Goal: Use online tool/utility: Use online tool/utility

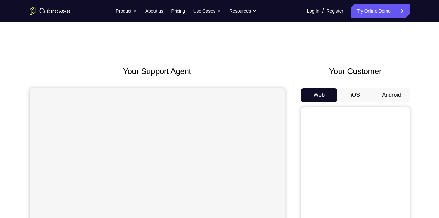
click at [390, 91] on button "Android" at bounding box center [391, 95] width 36 height 14
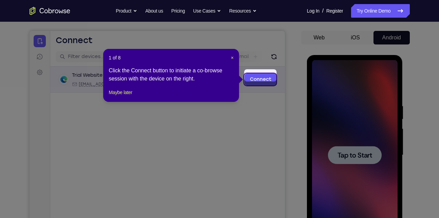
scroll to position [61, 0]
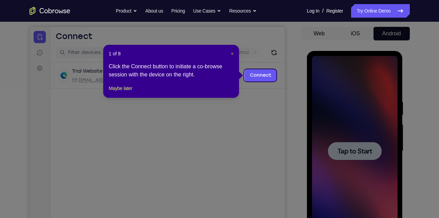
click at [231, 51] on span "×" at bounding box center [232, 53] width 3 height 5
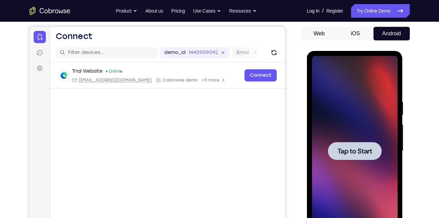
scroll to position [88, 0]
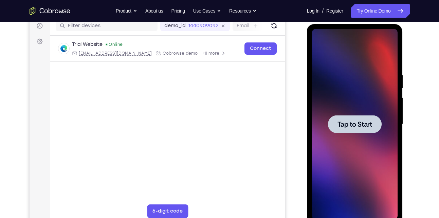
click at [349, 132] on div at bounding box center [355, 124] width 54 height 18
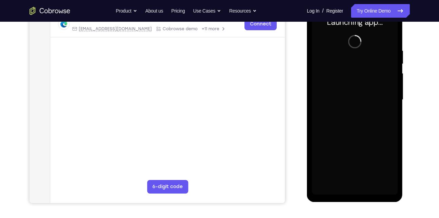
scroll to position [113, 0]
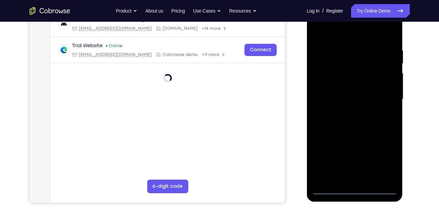
click at [355, 190] on div at bounding box center [354, 99] width 85 height 190
click at [386, 161] on div at bounding box center [354, 99] width 85 height 190
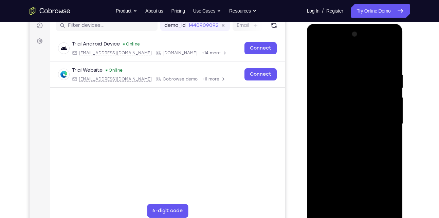
scroll to position [88, 0]
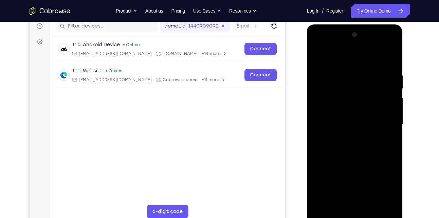
click at [357, 60] on div at bounding box center [354, 125] width 85 height 190
click at [384, 118] on div at bounding box center [354, 125] width 85 height 190
click at [346, 136] on div at bounding box center [354, 125] width 85 height 190
click at [353, 113] on div at bounding box center [354, 125] width 85 height 190
click at [351, 122] on div at bounding box center [354, 125] width 85 height 190
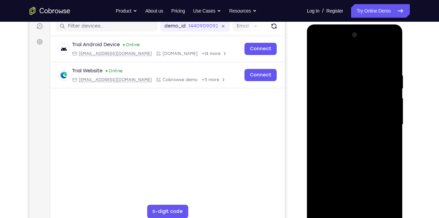
click at [345, 147] on div at bounding box center [354, 125] width 85 height 190
click at [391, 63] on div at bounding box center [354, 125] width 85 height 190
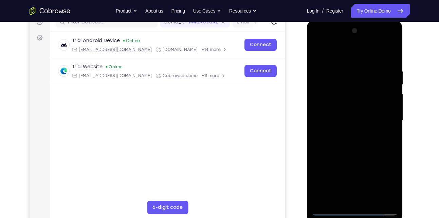
drag, startPoint x: 357, startPoint y: 144, endPoint x: 372, endPoint y: 103, distance: 43.8
click at [372, 103] on div at bounding box center [354, 120] width 85 height 190
drag, startPoint x: 379, startPoint y: 159, endPoint x: 379, endPoint y: 149, distance: 10.2
click at [379, 149] on div at bounding box center [354, 120] width 85 height 190
click at [393, 163] on div at bounding box center [354, 120] width 85 height 190
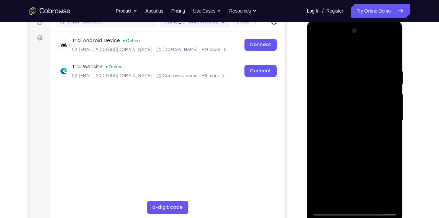
click at [391, 53] on div at bounding box center [354, 120] width 85 height 190
click at [391, 198] on div at bounding box center [354, 120] width 85 height 190
drag, startPoint x: 342, startPoint y: 89, endPoint x: 342, endPoint y: 129, distance: 40.0
click at [342, 129] on div at bounding box center [354, 120] width 85 height 190
click at [350, 71] on div at bounding box center [354, 120] width 85 height 190
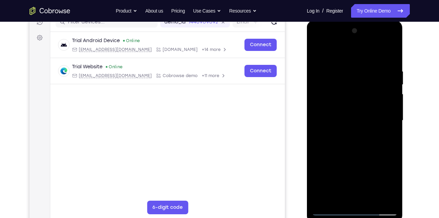
click at [337, 92] on div at bounding box center [354, 120] width 85 height 190
drag, startPoint x: 339, startPoint y: 147, endPoint x: 336, endPoint y: 85, distance: 61.8
click at [336, 85] on div at bounding box center [354, 120] width 85 height 190
drag, startPoint x: 331, startPoint y: 152, endPoint x: 323, endPoint y: 106, distance: 47.2
click at [323, 106] on div at bounding box center [354, 120] width 85 height 190
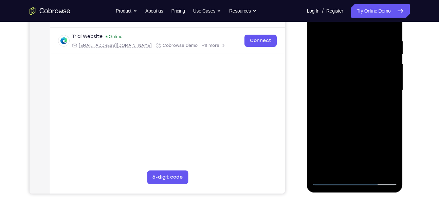
scroll to position [122, 0]
click at [384, 172] on div at bounding box center [354, 91] width 85 height 190
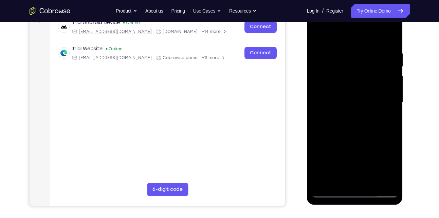
scroll to position [109, 0]
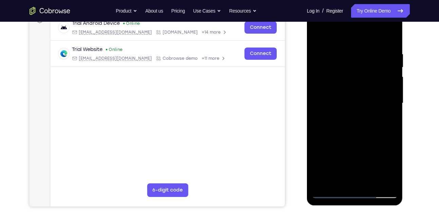
drag, startPoint x: 358, startPoint y: 118, endPoint x: 356, endPoint y: 189, distance: 71.6
click at [356, 189] on div at bounding box center [354, 103] width 85 height 190
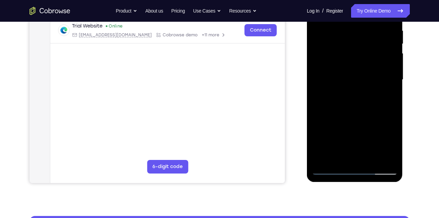
click at [370, 159] on div at bounding box center [354, 80] width 85 height 190
click at [364, 115] on div at bounding box center [354, 80] width 85 height 190
click at [355, 136] on div at bounding box center [354, 80] width 85 height 190
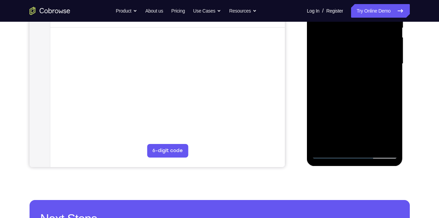
scroll to position [148, 0]
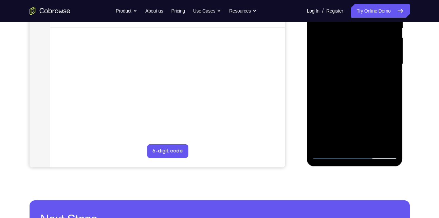
click at [347, 142] on div at bounding box center [354, 64] width 85 height 190
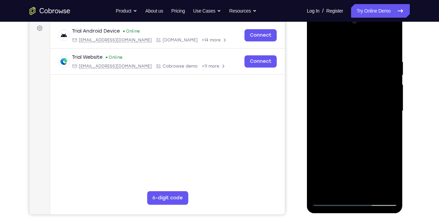
scroll to position [100, 0]
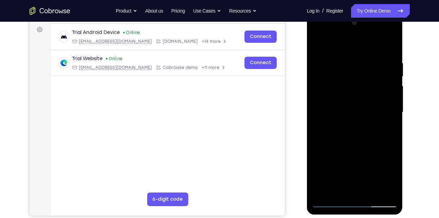
click at [320, 45] on div at bounding box center [354, 112] width 85 height 190
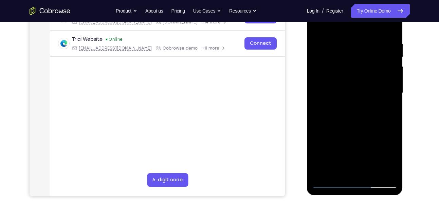
scroll to position [120, 0]
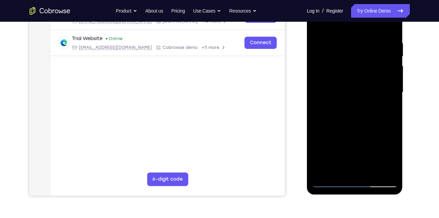
click at [353, 118] on div at bounding box center [354, 92] width 85 height 190
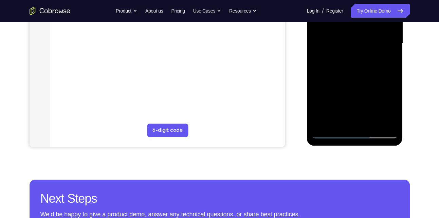
click at [329, 135] on div at bounding box center [354, 43] width 85 height 190
click at [351, 87] on div at bounding box center [354, 43] width 85 height 190
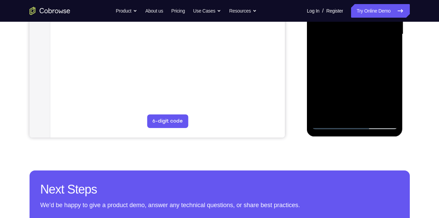
scroll to position [147, 0]
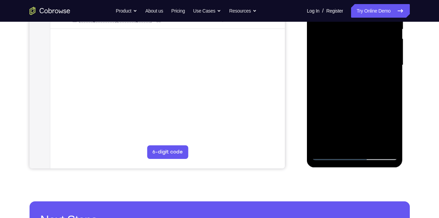
click at [388, 131] on div at bounding box center [354, 65] width 85 height 190
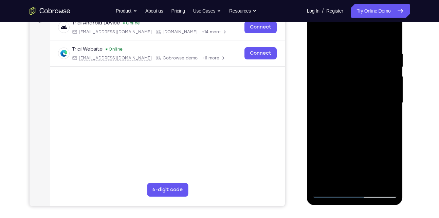
scroll to position [108, 0]
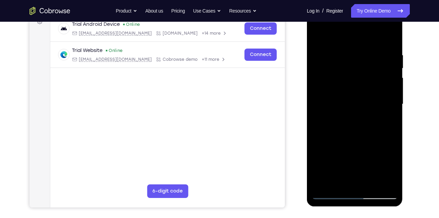
click at [317, 38] on div at bounding box center [354, 104] width 85 height 190
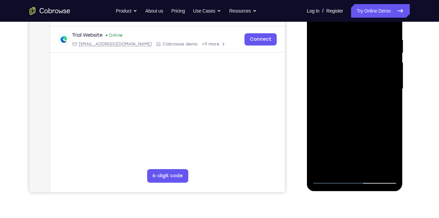
scroll to position [127, 0]
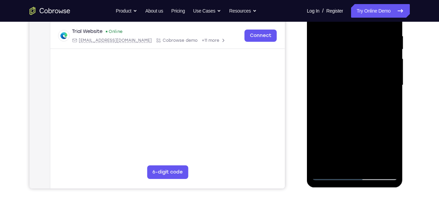
click at [346, 140] on div at bounding box center [354, 85] width 85 height 190
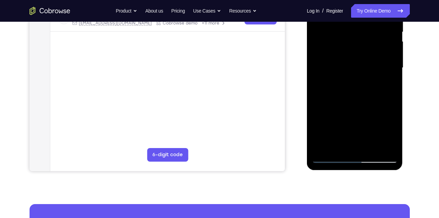
click at [344, 143] on div at bounding box center [354, 68] width 85 height 190
click at [392, 136] on div at bounding box center [354, 68] width 85 height 190
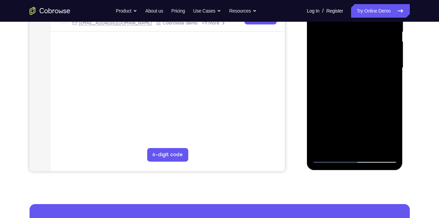
click at [392, 136] on div at bounding box center [354, 68] width 85 height 190
click at [393, 134] on div at bounding box center [354, 68] width 85 height 190
click at [341, 144] on div at bounding box center [354, 68] width 85 height 190
click at [375, 107] on div at bounding box center [354, 68] width 85 height 190
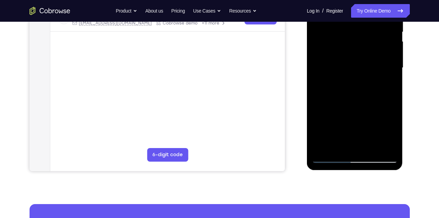
click at [334, 126] on div at bounding box center [354, 68] width 85 height 190
click at [384, 79] on div at bounding box center [354, 68] width 85 height 190
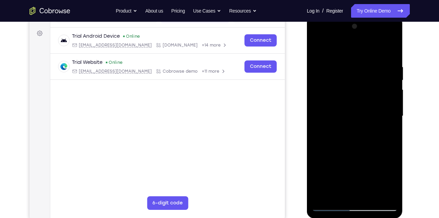
click at [319, 48] on div at bounding box center [354, 116] width 85 height 190
click at [348, 156] on div at bounding box center [354, 116] width 85 height 190
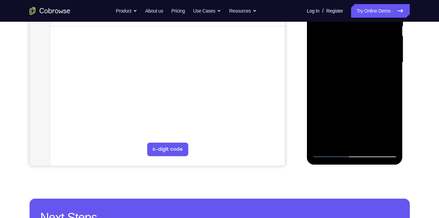
scroll to position [152, 0]
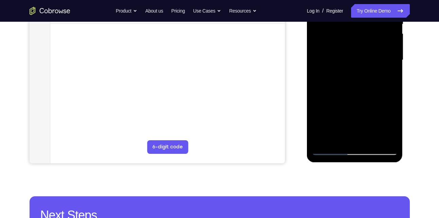
click at [328, 97] on div at bounding box center [354, 60] width 85 height 190
click at [349, 97] on div at bounding box center [354, 60] width 85 height 190
click at [387, 127] on div at bounding box center [354, 60] width 85 height 190
click at [338, 138] on div at bounding box center [354, 60] width 85 height 190
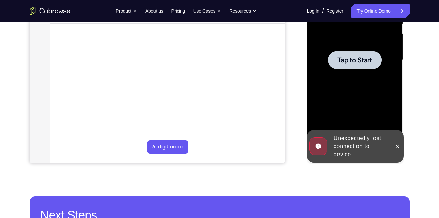
click at [342, 112] on div at bounding box center [354, 60] width 85 height 190
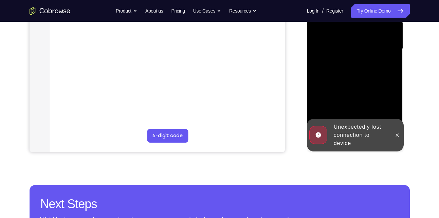
scroll to position [163, 0]
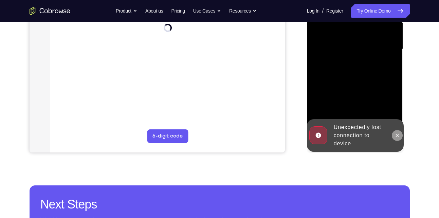
click at [395, 136] on icon at bounding box center [396, 135] width 5 height 5
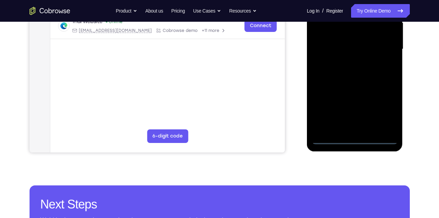
click at [353, 138] on div at bounding box center [354, 49] width 85 height 190
click at [384, 115] on div at bounding box center [354, 49] width 85 height 190
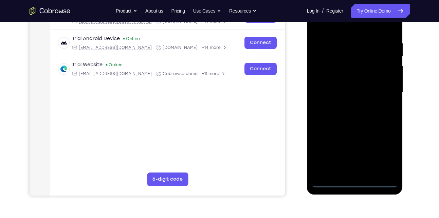
scroll to position [110, 0]
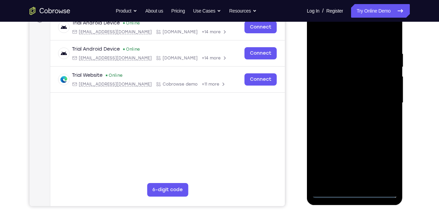
click at [351, 40] on div at bounding box center [354, 103] width 85 height 190
click at [383, 100] on div at bounding box center [354, 103] width 85 height 190
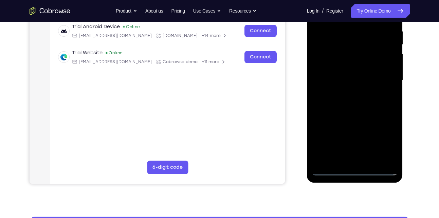
click at [361, 160] on div at bounding box center [354, 80] width 85 height 190
click at [337, 75] on div at bounding box center [354, 80] width 85 height 190
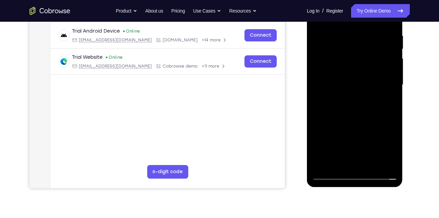
click at [346, 84] on div at bounding box center [354, 85] width 85 height 190
click at [333, 109] on div at bounding box center [354, 85] width 85 height 190
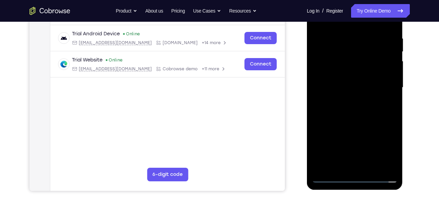
scroll to position [104, 0]
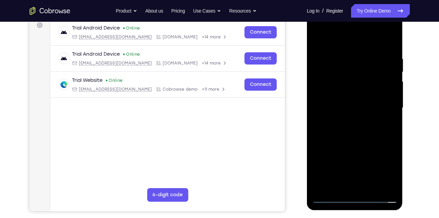
click at [341, 127] on div at bounding box center [354, 108] width 85 height 190
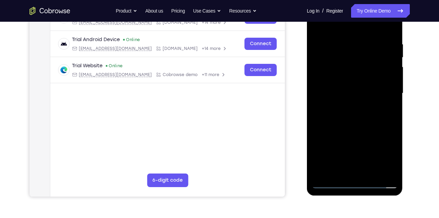
click at [391, 171] on div at bounding box center [354, 93] width 85 height 190
click at [369, 124] on div at bounding box center [354, 93] width 85 height 190
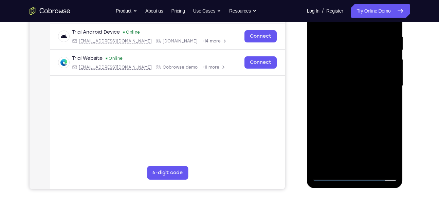
click at [372, 165] on div at bounding box center [354, 86] width 85 height 190
click at [369, 121] on div at bounding box center [354, 86] width 85 height 190
click at [351, 126] on div at bounding box center [354, 86] width 85 height 190
click at [335, 122] on div at bounding box center [354, 86] width 85 height 190
click at [349, 123] on div at bounding box center [354, 86] width 85 height 190
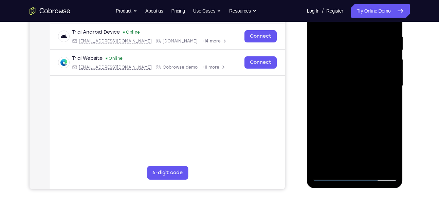
click at [340, 163] on div at bounding box center [354, 86] width 85 height 190
click at [375, 142] on div at bounding box center [354, 86] width 85 height 190
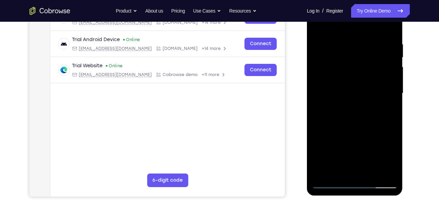
scroll to position [107, 0]
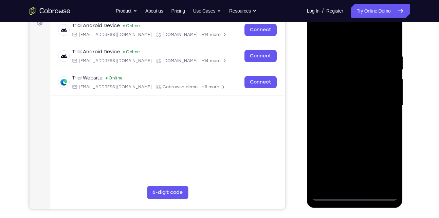
click at [348, 68] on div at bounding box center [354, 106] width 85 height 190
click at [359, 134] on div at bounding box center [354, 106] width 85 height 190
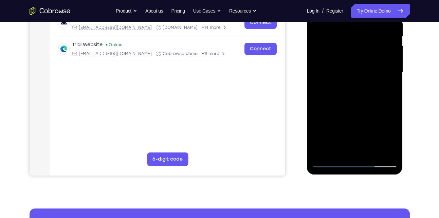
scroll to position [141, 0]
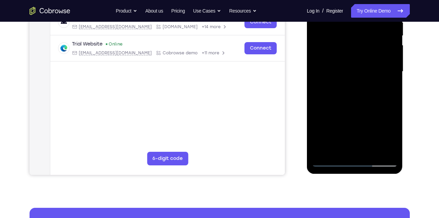
click at [387, 134] on div at bounding box center [354, 72] width 85 height 190
click at [337, 146] on div at bounding box center [354, 72] width 85 height 190
click at [373, 125] on div at bounding box center [354, 72] width 85 height 190
click at [329, 83] on div at bounding box center [354, 72] width 85 height 190
click at [329, 81] on div at bounding box center [354, 72] width 85 height 190
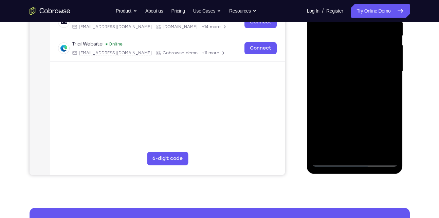
click at [394, 155] on div at bounding box center [354, 72] width 85 height 190
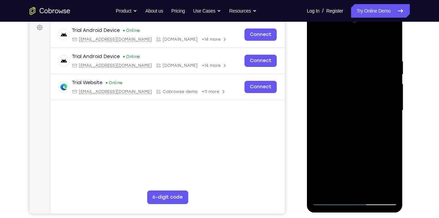
scroll to position [184, 0]
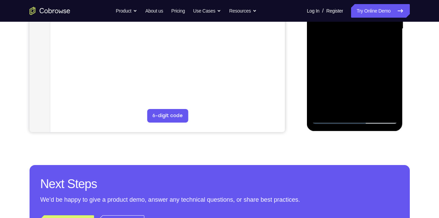
click at [389, 108] on div at bounding box center [354, 29] width 85 height 190
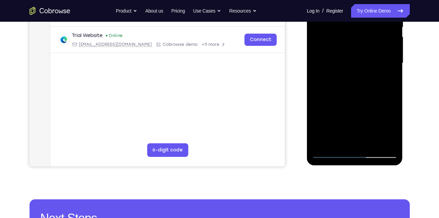
scroll to position [147, 0]
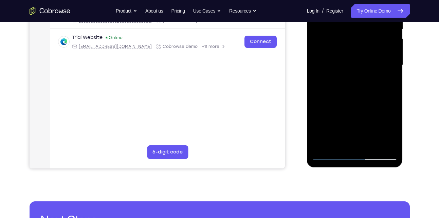
click at [388, 79] on div at bounding box center [354, 65] width 85 height 190
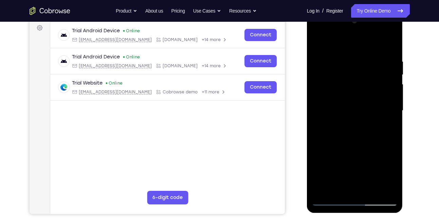
scroll to position [101, 0]
click at [316, 44] on div at bounding box center [354, 111] width 85 height 190
click at [318, 43] on div at bounding box center [354, 111] width 85 height 190
click at [344, 53] on div at bounding box center [354, 111] width 85 height 190
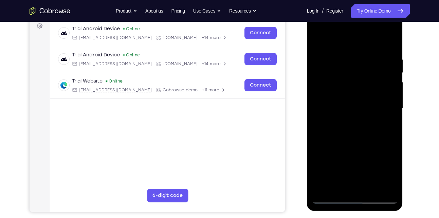
scroll to position [104, 0]
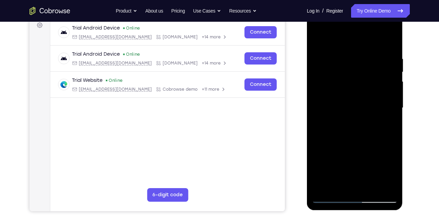
click at [385, 84] on div at bounding box center [354, 108] width 85 height 190
click at [321, 43] on div at bounding box center [354, 108] width 85 height 190
click at [351, 63] on div at bounding box center [354, 108] width 85 height 190
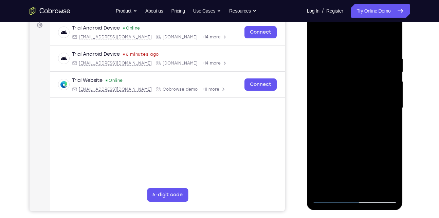
scroll to position [133, 0]
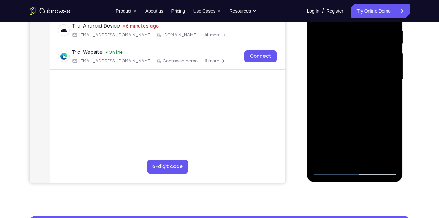
click at [342, 159] on div at bounding box center [354, 80] width 85 height 190
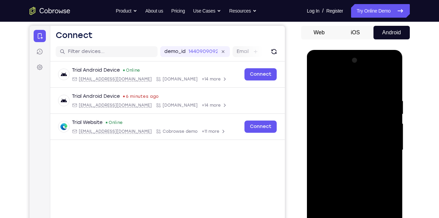
scroll to position [61, 0]
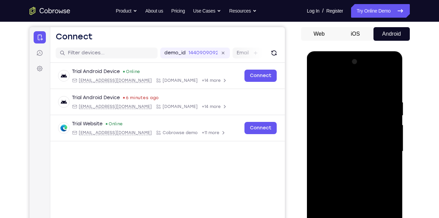
click at [346, 105] on div at bounding box center [354, 151] width 85 height 190
click at [318, 81] on div at bounding box center [354, 151] width 85 height 190
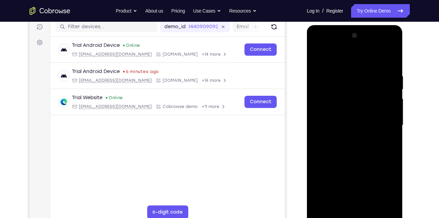
click at [385, 107] on div at bounding box center [354, 125] width 85 height 190
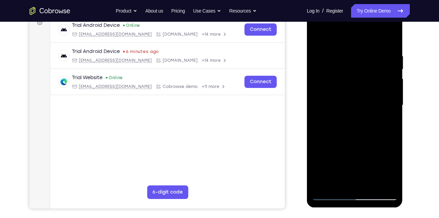
click at [385, 107] on div at bounding box center [354, 105] width 85 height 190
click at [383, 108] on div at bounding box center [354, 105] width 85 height 190
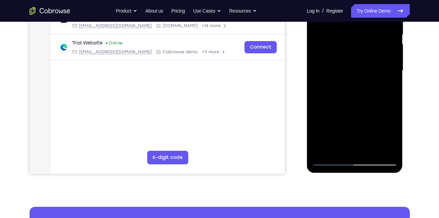
click at [389, 146] on div at bounding box center [354, 71] width 85 height 190
click at [345, 150] on div at bounding box center [354, 71] width 85 height 190
click at [330, 160] on div at bounding box center [354, 71] width 85 height 190
click at [384, 147] on div at bounding box center [354, 71] width 85 height 190
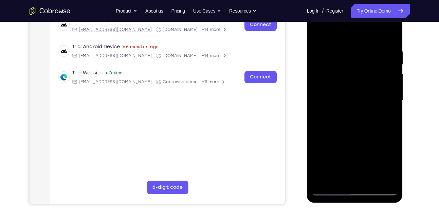
scroll to position [112, 0]
click at [384, 102] on div at bounding box center [354, 101] width 85 height 190
click at [379, 178] on div at bounding box center [354, 101] width 85 height 190
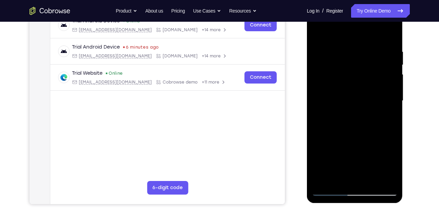
click at [386, 127] on div at bounding box center [354, 101] width 85 height 190
click at [380, 178] on div at bounding box center [354, 101] width 85 height 190
click at [381, 177] on div at bounding box center [354, 101] width 85 height 190
click at [383, 133] on div at bounding box center [354, 101] width 85 height 190
click at [389, 179] on div at bounding box center [354, 101] width 85 height 190
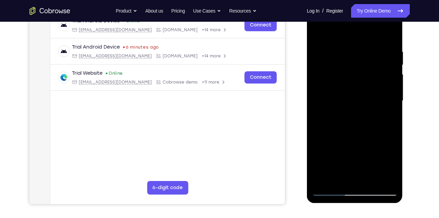
click at [384, 122] on div at bounding box center [354, 101] width 85 height 190
click at [387, 149] on div at bounding box center [354, 101] width 85 height 190
click at [386, 106] on div at bounding box center [354, 101] width 85 height 190
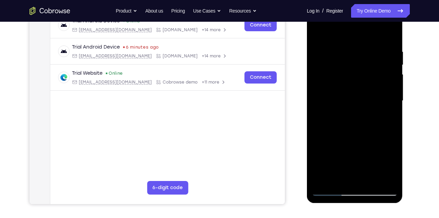
click at [386, 106] on div at bounding box center [354, 101] width 85 height 190
click at [376, 79] on div at bounding box center [354, 101] width 85 height 190
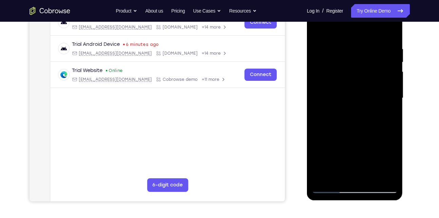
scroll to position [114, 0]
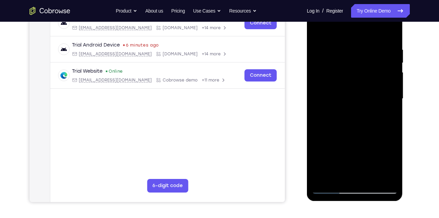
click at [376, 79] on div at bounding box center [354, 99] width 85 height 190
drag, startPoint x: 376, startPoint y: 77, endPoint x: 330, endPoint y: 77, distance: 46.5
click at [330, 77] on div at bounding box center [354, 99] width 85 height 190
click at [384, 81] on div at bounding box center [354, 99] width 85 height 190
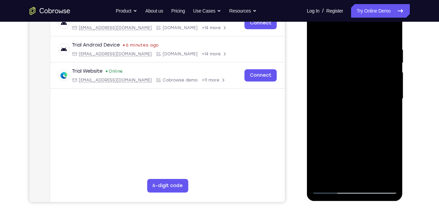
click at [384, 81] on div at bounding box center [354, 99] width 85 height 190
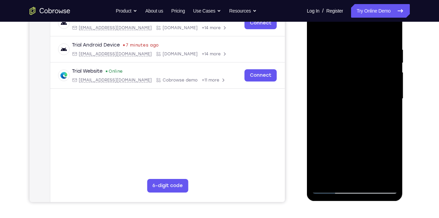
click at [384, 81] on div at bounding box center [354, 99] width 85 height 190
drag, startPoint x: 384, startPoint y: 81, endPoint x: 350, endPoint y: 84, distance: 34.7
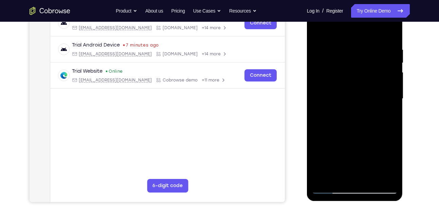
click at [350, 84] on div at bounding box center [354, 99] width 85 height 190
click at [383, 77] on div at bounding box center [354, 99] width 85 height 190
drag, startPoint x: 383, startPoint y: 77, endPoint x: 339, endPoint y: 73, distance: 43.6
click at [339, 73] on div at bounding box center [354, 99] width 85 height 190
click at [389, 74] on div at bounding box center [354, 99] width 85 height 190
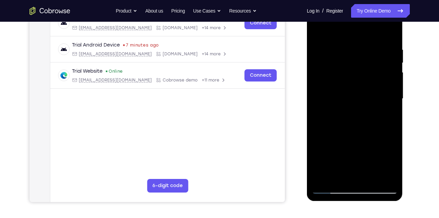
drag, startPoint x: 389, startPoint y: 74, endPoint x: 350, endPoint y: 76, distance: 38.4
click at [350, 76] on div at bounding box center [354, 99] width 85 height 190
click at [382, 176] on div at bounding box center [354, 99] width 85 height 190
click at [382, 115] on div at bounding box center [354, 99] width 85 height 190
click at [384, 109] on div at bounding box center [354, 99] width 85 height 190
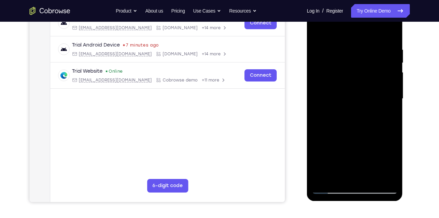
scroll to position [129, 0]
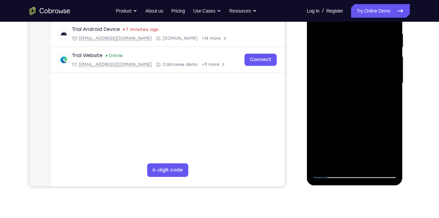
click at [339, 161] on div at bounding box center [354, 83] width 85 height 190
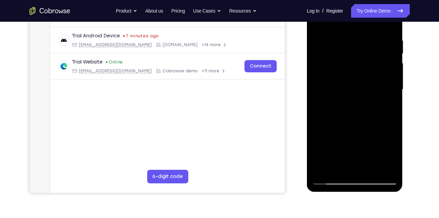
click at [337, 167] on div at bounding box center [354, 90] width 85 height 190
click at [317, 128] on div at bounding box center [354, 90] width 85 height 190
click at [380, 150] on div at bounding box center [354, 90] width 85 height 190
click at [331, 180] on div at bounding box center [354, 90] width 85 height 190
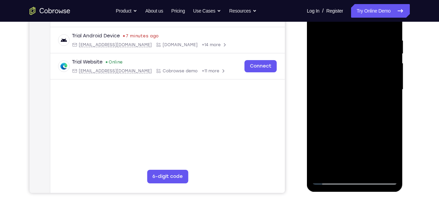
click at [388, 168] on div at bounding box center [354, 90] width 85 height 190
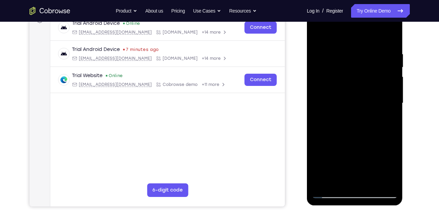
scroll to position [110, 0]
click at [391, 98] on div at bounding box center [354, 103] width 85 height 190
drag, startPoint x: 391, startPoint y: 98, endPoint x: 340, endPoint y: 96, distance: 51.6
click at [340, 96] on div at bounding box center [354, 103] width 85 height 190
drag, startPoint x: 370, startPoint y: 92, endPoint x: 334, endPoint y: 95, distance: 36.7
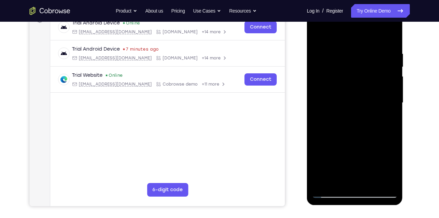
click at [334, 95] on div at bounding box center [354, 103] width 85 height 190
click at [388, 69] on div at bounding box center [354, 103] width 85 height 190
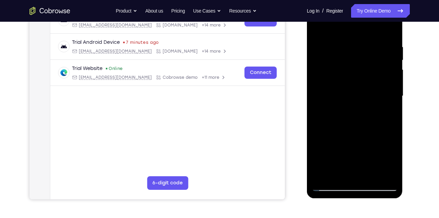
scroll to position [112, 0]
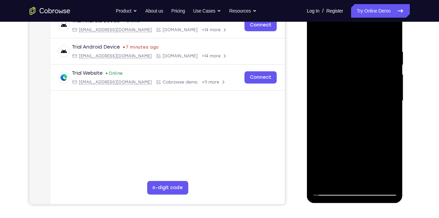
click at [391, 46] on div at bounding box center [354, 101] width 85 height 190
click at [323, 93] on div at bounding box center [354, 101] width 85 height 190
click at [391, 35] on div at bounding box center [354, 101] width 85 height 190
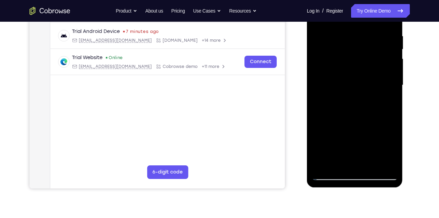
click at [370, 164] on div at bounding box center [354, 85] width 85 height 190
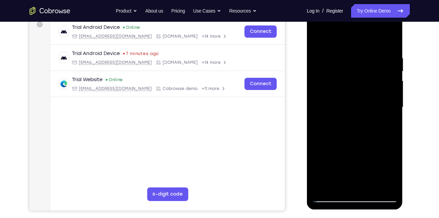
scroll to position [104, 0]
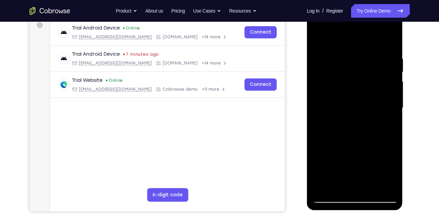
click at [318, 38] on div at bounding box center [354, 108] width 85 height 190
drag, startPoint x: 341, startPoint y: 48, endPoint x: 343, endPoint y: 117, distance: 68.6
click at [343, 117] on div at bounding box center [354, 108] width 85 height 190
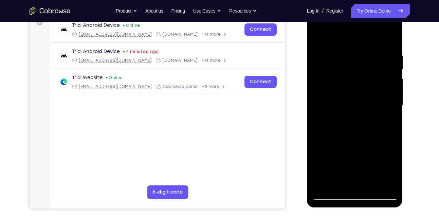
scroll to position [105, 0]
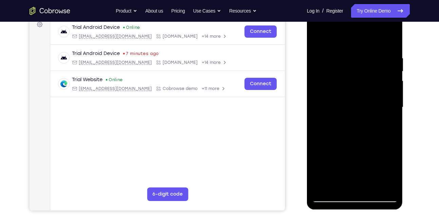
click at [344, 58] on div at bounding box center [354, 107] width 85 height 190
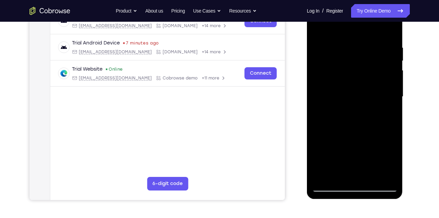
scroll to position [118, 0]
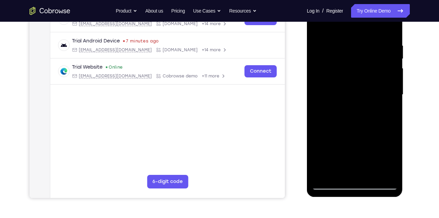
click at [391, 174] on div at bounding box center [354, 95] width 85 height 190
click at [389, 30] on div at bounding box center [354, 95] width 85 height 190
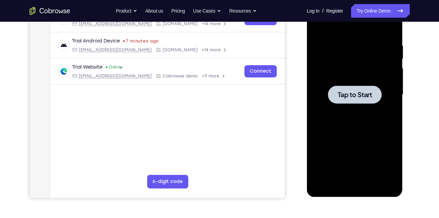
click at [351, 98] on span "Tap to Start" at bounding box center [354, 94] width 35 height 7
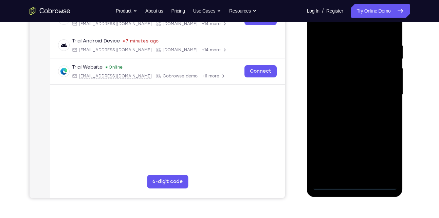
scroll to position [125, 0]
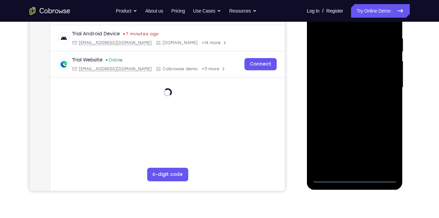
click at [353, 178] on div at bounding box center [354, 88] width 85 height 190
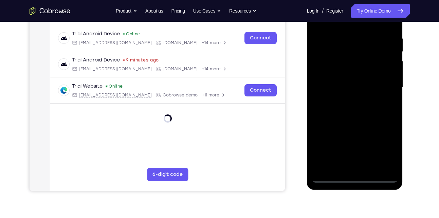
click at [387, 144] on div at bounding box center [354, 88] width 85 height 190
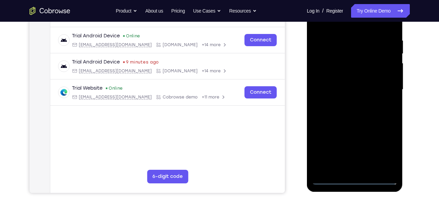
click at [359, 25] on div at bounding box center [354, 90] width 85 height 190
click at [384, 89] on div at bounding box center [354, 90] width 85 height 190
click at [346, 103] on div at bounding box center [354, 90] width 85 height 190
click at [358, 85] on div at bounding box center [354, 90] width 85 height 190
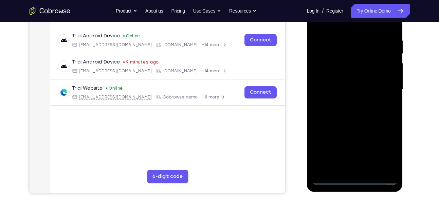
click at [340, 91] on div at bounding box center [354, 90] width 85 height 190
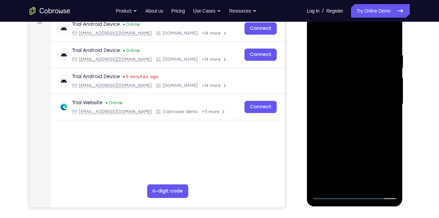
scroll to position [108, 0]
click at [346, 52] on div at bounding box center [354, 104] width 85 height 190
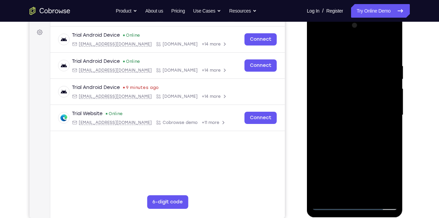
scroll to position [118, 0]
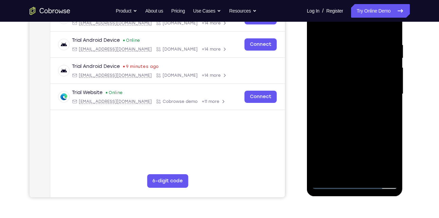
click at [357, 124] on div at bounding box center [354, 94] width 85 height 190
click at [347, 39] on div at bounding box center [354, 94] width 85 height 190
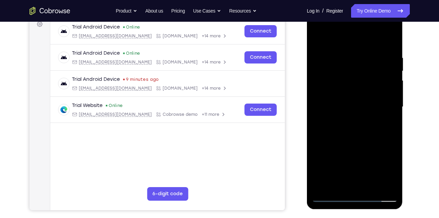
scroll to position [105, 0]
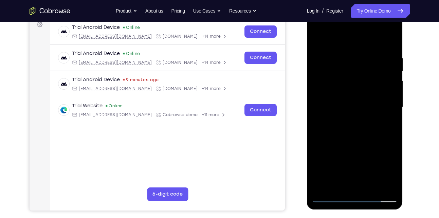
drag, startPoint x: 354, startPoint y: 47, endPoint x: 345, endPoint y: 30, distance: 18.5
click at [345, 30] on div at bounding box center [354, 107] width 85 height 190
click at [386, 86] on div at bounding box center [354, 107] width 85 height 190
drag, startPoint x: 386, startPoint y: 86, endPoint x: 334, endPoint y: 81, distance: 53.1
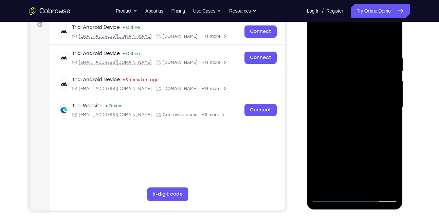
click at [334, 81] on div at bounding box center [354, 107] width 85 height 190
click at [387, 94] on div at bounding box center [354, 107] width 85 height 190
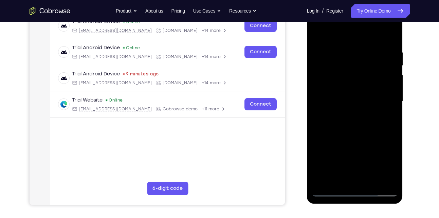
scroll to position [111, 0]
click at [387, 94] on div at bounding box center [354, 101] width 85 height 190
click at [320, 97] on div at bounding box center [354, 101] width 85 height 190
click at [387, 178] on div at bounding box center [354, 101] width 85 height 190
drag, startPoint x: 379, startPoint y: 117, endPoint x: 335, endPoint y: 118, distance: 44.1
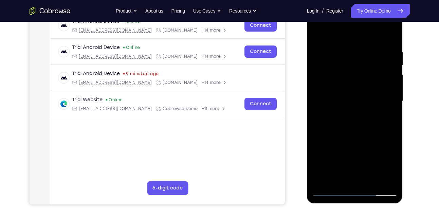
click at [335, 118] on div at bounding box center [354, 101] width 85 height 190
drag, startPoint x: 381, startPoint y: 113, endPoint x: 339, endPoint y: 114, distance: 42.4
click at [339, 114] on div at bounding box center [354, 101] width 85 height 190
click at [385, 100] on div at bounding box center [354, 101] width 85 height 190
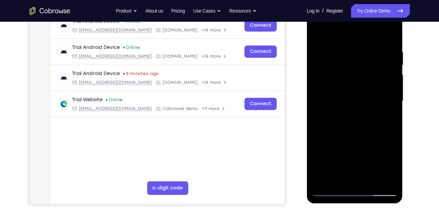
click at [385, 100] on div at bounding box center [354, 101] width 85 height 190
drag, startPoint x: 385, startPoint y: 100, endPoint x: 351, endPoint y: 100, distance: 34.6
click at [351, 100] on div at bounding box center [354, 101] width 85 height 190
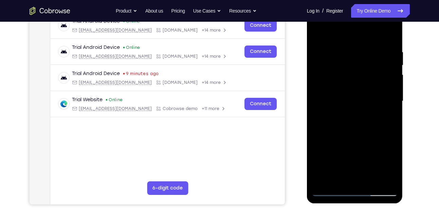
click at [390, 34] on div at bounding box center [354, 101] width 85 height 190
click at [390, 89] on div at bounding box center [354, 101] width 85 height 190
click at [391, 35] on div at bounding box center [354, 101] width 85 height 190
drag, startPoint x: 363, startPoint y: 58, endPoint x: 359, endPoint y: 141, distance: 83.2
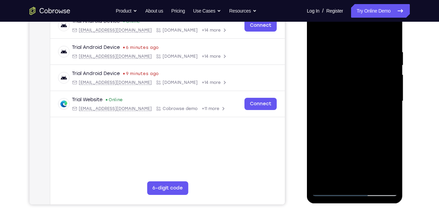
click at [359, 141] on div at bounding box center [354, 101] width 85 height 190
click at [344, 50] on div at bounding box center [354, 101] width 85 height 190
click at [392, 64] on div at bounding box center [354, 101] width 85 height 190
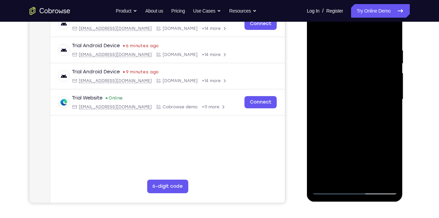
scroll to position [114, 0]
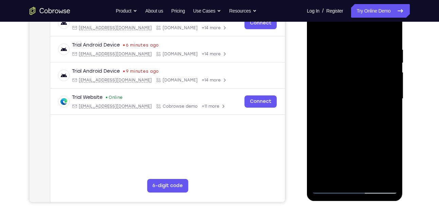
click at [390, 35] on div at bounding box center [354, 99] width 85 height 190
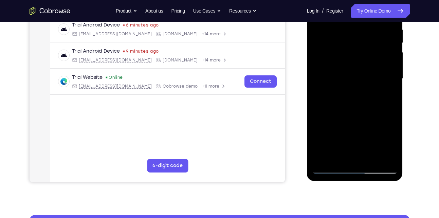
scroll to position [136, 0]
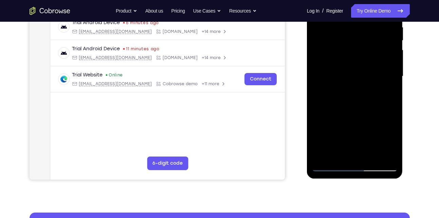
drag, startPoint x: 368, startPoint y: 135, endPoint x: 356, endPoint y: 70, distance: 66.2
click at [356, 70] on div at bounding box center [354, 76] width 85 height 190
click at [391, 106] on div at bounding box center [354, 76] width 85 height 190
drag, startPoint x: 363, startPoint y: 129, endPoint x: 350, endPoint y: 43, distance: 86.5
click at [350, 43] on div at bounding box center [354, 76] width 85 height 190
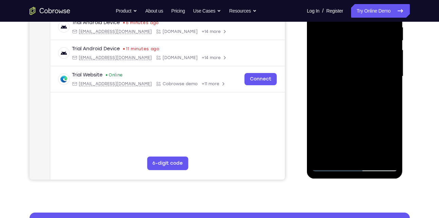
drag, startPoint x: 350, startPoint y: 112, endPoint x: 347, endPoint y: 44, distance: 67.2
click at [347, 44] on div at bounding box center [354, 76] width 85 height 190
click at [343, 61] on div at bounding box center [354, 76] width 85 height 190
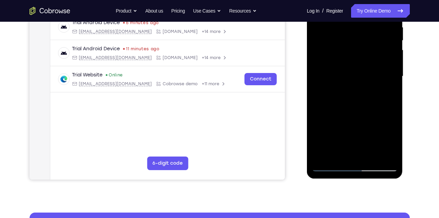
drag, startPoint x: 351, startPoint y: 114, endPoint x: 346, endPoint y: 60, distance: 54.3
click at [346, 60] on div at bounding box center [354, 76] width 85 height 190
drag, startPoint x: 356, startPoint y: 122, endPoint x: 348, endPoint y: 27, distance: 94.9
click at [348, 27] on div at bounding box center [354, 76] width 85 height 190
drag, startPoint x: 356, startPoint y: 102, endPoint x: 342, endPoint y: 27, distance: 76.3
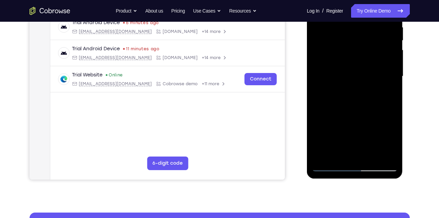
click at [342, 27] on div at bounding box center [354, 76] width 85 height 190
drag, startPoint x: 356, startPoint y: 111, endPoint x: 344, endPoint y: 35, distance: 76.3
click at [344, 35] on div at bounding box center [354, 76] width 85 height 190
drag, startPoint x: 349, startPoint y: 106, endPoint x: 341, endPoint y: 33, distance: 72.7
click at [341, 33] on div at bounding box center [354, 76] width 85 height 190
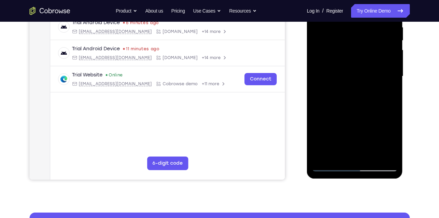
drag, startPoint x: 347, startPoint y: 111, endPoint x: 340, endPoint y: 19, distance: 91.8
click at [340, 19] on div at bounding box center [354, 76] width 85 height 190
drag, startPoint x: 344, startPoint y: 116, endPoint x: 339, endPoint y: 33, distance: 82.9
click at [339, 33] on div at bounding box center [354, 76] width 85 height 190
drag, startPoint x: 349, startPoint y: 110, endPoint x: 335, endPoint y: 33, distance: 78.0
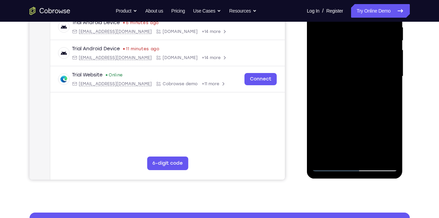
click at [335, 33] on div at bounding box center [354, 76] width 85 height 190
drag, startPoint x: 348, startPoint y: 110, endPoint x: 338, endPoint y: 29, distance: 82.1
click at [338, 29] on div at bounding box center [354, 76] width 85 height 190
drag, startPoint x: 342, startPoint y: 132, endPoint x: 331, endPoint y: 40, distance: 92.2
click at [331, 40] on div at bounding box center [354, 76] width 85 height 190
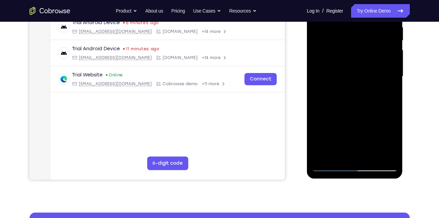
drag, startPoint x: 347, startPoint y: 107, endPoint x: 338, endPoint y: 34, distance: 73.9
click at [338, 34] on div at bounding box center [354, 76] width 85 height 190
drag, startPoint x: 345, startPoint y: 117, endPoint x: 335, endPoint y: 38, distance: 80.4
click at [335, 38] on div at bounding box center [354, 76] width 85 height 190
drag, startPoint x: 352, startPoint y: 130, endPoint x: 339, endPoint y: 29, distance: 101.3
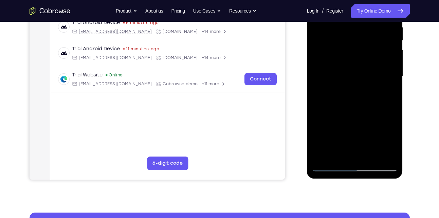
click at [339, 29] on div at bounding box center [354, 76] width 85 height 190
drag, startPoint x: 346, startPoint y: 117, endPoint x: 339, endPoint y: 35, distance: 82.4
click at [339, 35] on div at bounding box center [354, 76] width 85 height 190
drag, startPoint x: 346, startPoint y: 106, endPoint x: 336, endPoint y: 40, distance: 66.6
click at [336, 40] on div at bounding box center [354, 76] width 85 height 190
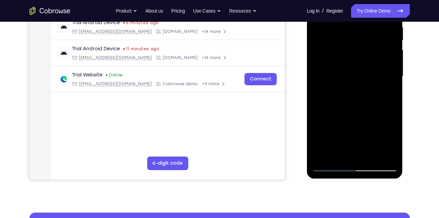
drag, startPoint x: 348, startPoint y: 122, endPoint x: 334, endPoint y: 45, distance: 79.1
click at [334, 45] on div at bounding box center [354, 76] width 85 height 190
click at [392, 122] on div at bounding box center [354, 76] width 85 height 190
drag, startPoint x: 353, startPoint y: 131, endPoint x: 348, endPoint y: 85, distance: 46.4
click at [348, 85] on div at bounding box center [354, 76] width 85 height 190
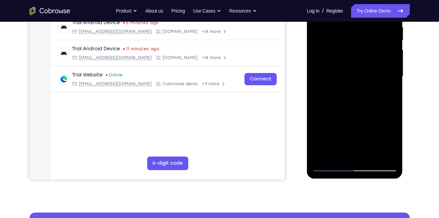
drag, startPoint x: 356, startPoint y: 134, endPoint x: 355, endPoint y: 94, distance: 39.7
click at [355, 94] on div at bounding box center [354, 76] width 85 height 190
drag, startPoint x: 356, startPoint y: 126, endPoint x: 347, endPoint y: 51, distance: 75.2
click at [347, 51] on div at bounding box center [354, 76] width 85 height 190
drag, startPoint x: 361, startPoint y: 116, endPoint x: 348, endPoint y: 34, distance: 82.8
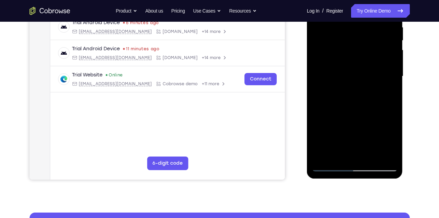
click at [348, 34] on div at bounding box center [354, 76] width 85 height 190
drag, startPoint x: 359, startPoint y: 108, endPoint x: 346, endPoint y: 47, distance: 62.7
click at [346, 47] on div at bounding box center [354, 76] width 85 height 190
drag, startPoint x: 358, startPoint y: 120, endPoint x: 351, endPoint y: 45, distance: 75.6
click at [351, 45] on div at bounding box center [354, 76] width 85 height 190
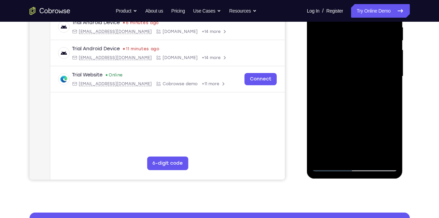
drag, startPoint x: 355, startPoint y: 100, endPoint x: 345, endPoint y: 32, distance: 68.2
click at [345, 32] on div at bounding box center [354, 76] width 85 height 190
drag, startPoint x: 349, startPoint y: 123, endPoint x: 342, endPoint y: 49, distance: 74.7
click at [342, 49] on div at bounding box center [354, 76] width 85 height 190
drag, startPoint x: 350, startPoint y: 124, endPoint x: 335, endPoint y: 42, distance: 83.4
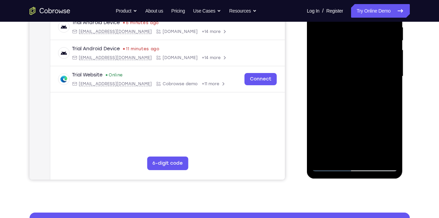
click at [335, 42] on div at bounding box center [354, 76] width 85 height 190
drag, startPoint x: 340, startPoint y: 122, endPoint x: 333, endPoint y: 43, distance: 79.7
click at [333, 43] on div at bounding box center [354, 76] width 85 height 190
drag, startPoint x: 345, startPoint y: 117, endPoint x: 335, endPoint y: 24, distance: 93.8
click at [335, 24] on div at bounding box center [354, 76] width 85 height 190
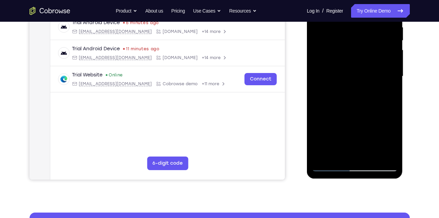
drag
click at [349, 28] on div at bounding box center [354, 76] width 85 height 190
click at [347, 28] on div at bounding box center [354, 76] width 85 height 190
click at [342, 39] on div at bounding box center [354, 76] width 85 height 190
click at [337, 41] on div at bounding box center [354, 76] width 85 height 190
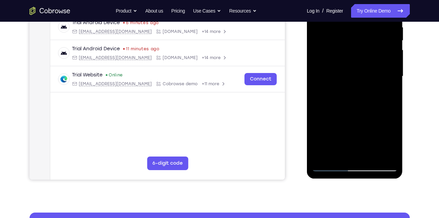
click at [334, 29] on div at bounding box center [354, 76] width 85 height 190
click at [337, 44] on div at bounding box center [354, 76] width 85 height 190
click at [339, 66] on div at bounding box center [354, 76] width 85 height 190
click at [337, 76] on div at bounding box center [354, 76] width 85 height 190
click at [334, 39] on div at bounding box center [354, 76] width 85 height 190
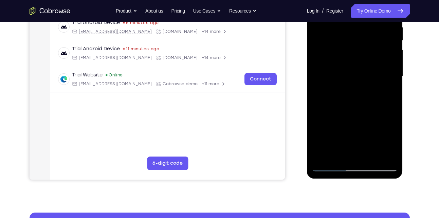
click at [332, 16] on div at bounding box center [354, 76] width 85 height 190
click at [321, 157] on div at bounding box center [354, 76] width 85 height 190
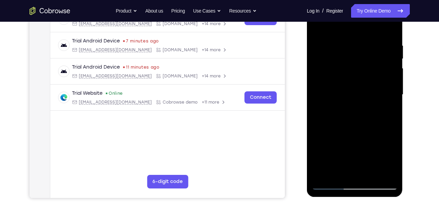
click at [384, 37] on div at bounding box center [354, 95] width 85 height 190
click at [381, 174] on div at bounding box center [354, 95] width 85 height 190
click at [382, 103] on div at bounding box center [354, 95] width 85 height 190
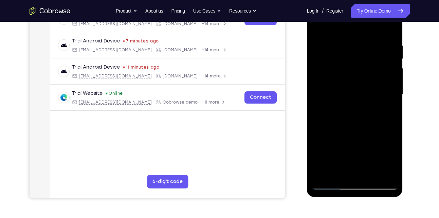
click at [385, 78] on div at bounding box center [354, 95] width 85 height 190
click at [385, 85] on div at bounding box center [354, 95] width 85 height 190
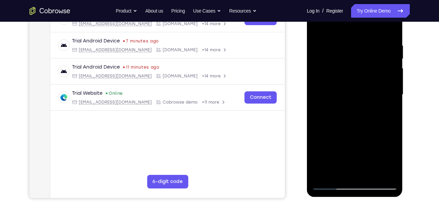
click at [385, 85] on div at bounding box center [354, 95] width 85 height 190
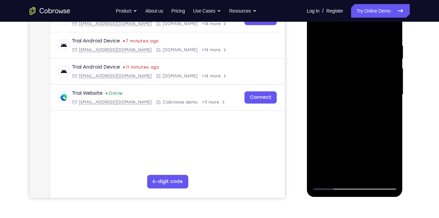
click at [383, 85] on div at bounding box center [354, 95] width 85 height 190
drag, startPoint x: 383, startPoint y: 85, endPoint x: 327, endPoint y: 93, distance: 56.5
click at [327, 93] on div at bounding box center [354, 95] width 85 height 190
drag, startPoint x: 386, startPoint y: 83, endPoint x: 332, endPoint y: 92, distance: 54.9
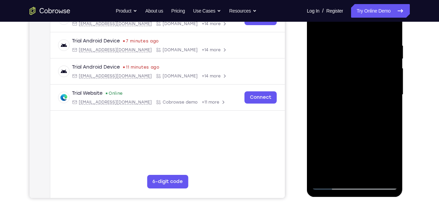
click at [332, 92] on div at bounding box center [354, 95] width 85 height 190
drag, startPoint x: 382, startPoint y: 79, endPoint x: 338, endPoint y: 85, distance: 44.8
click at [338, 85] on div at bounding box center [354, 95] width 85 height 190
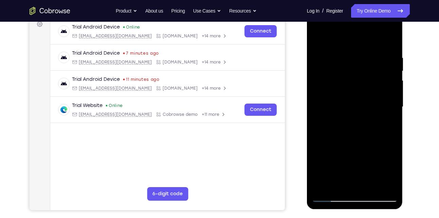
scroll to position [105, 0]
click at [374, 86] on div at bounding box center [354, 107] width 85 height 190
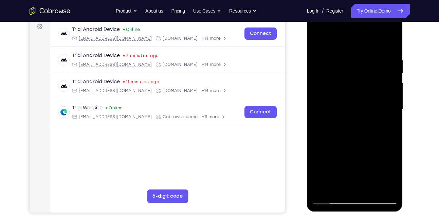
scroll to position [103, 0]
click at [374, 86] on div at bounding box center [354, 110] width 85 height 190
click at [383, 93] on div at bounding box center [354, 110] width 85 height 190
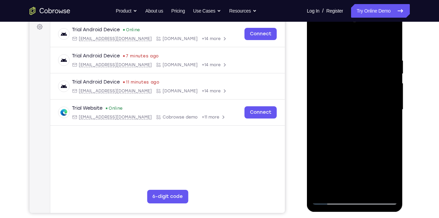
click at [383, 93] on div at bounding box center [354, 110] width 85 height 190
drag, startPoint x: 383, startPoint y: 93, endPoint x: 330, endPoint y: 98, distance: 53.8
click at [330, 98] on div at bounding box center [354, 110] width 85 height 190
click at [382, 92] on div at bounding box center [354, 110] width 85 height 190
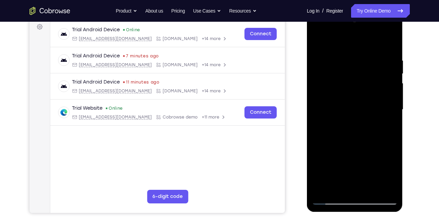
drag, startPoint x: 382, startPoint y: 92, endPoint x: 333, endPoint y: 93, distance: 49.2
click at [333, 93] on div at bounding box center [354, 110] width 85 height 190
click at [384, 76] on div at bounding box center [354, 110] width 85 height 190
click at [389, 43] on div at bounding box center [354, 110] width 85 height 190
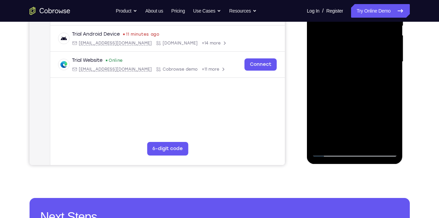
click at [371, 144] on div at bounding box center [354, 62] width 85 height 190
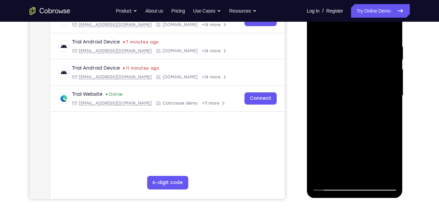
scroll to position [116, 0]
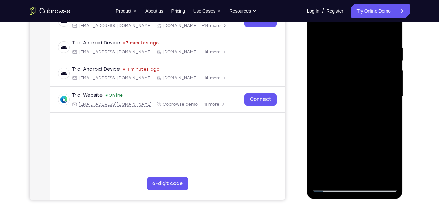
click at [356, 132] on div at bounding box center [354, 97] width 85 height 190
click at [315, 27] on div at bounding box center [354, 97] width 85 height 190
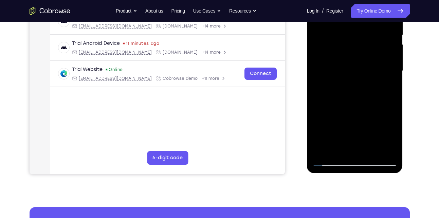
scroll to position [142, 0]
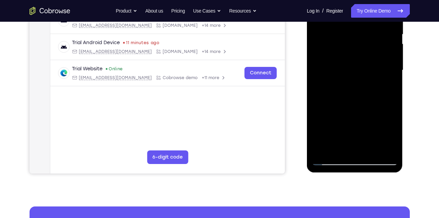
click at [337, 148] on div at bounding box center [354, 70] width 85 height 190
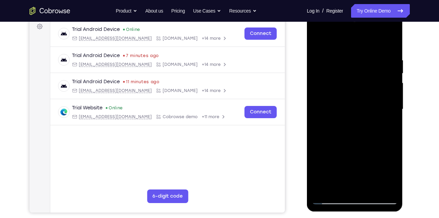
scroll to position [98, 0]
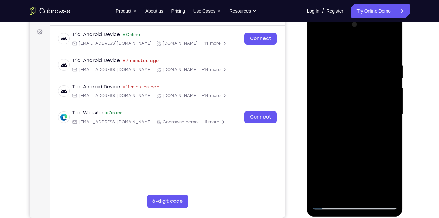
click at [345, 47] on div at bounding box center [354, 114] width 85 height 190
drag, startPoint x: 344, startPoint y: 107, endPoint x: 345, endPoint y: 70, distance: 37.7
click at [345, 70] on div at bounding box center [354, 114] width 85 height 190
click at [334, 91] on div at bounding box center [354, 114] width 85 height 190
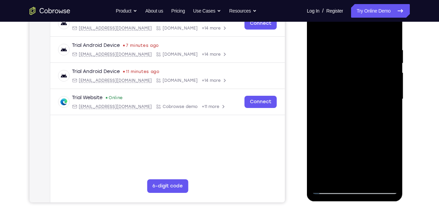
click at [332, 130] on div at bounding box center [354, 99] width 85 height 190
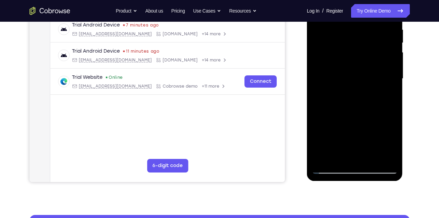
click at [318, 125] on div at bounding box center [354, 79] width 85 height 190
click at [319, 132] on div at bounding box center [354, 79] width 85 height 190
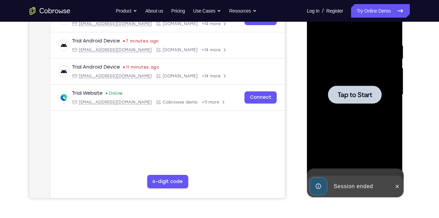
scroll to position [117, 0]
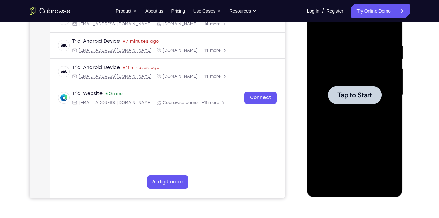
click at [347, 92] on span "Tap to Start" at bounding box center [354, 95] width 35 height 7
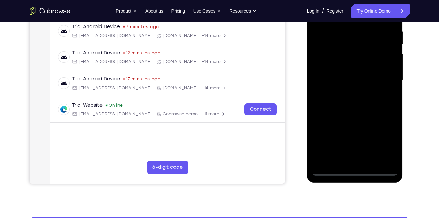
scroll to position [132, 0]
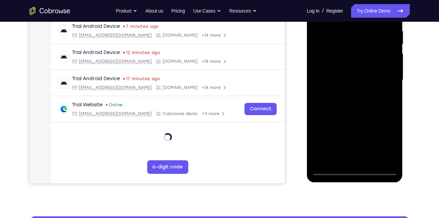
click at [356, 169] on div at bounding box center [354, 80] width 85 height 190
click at [382, 137] on div at bounding box center [354, 80] width 85 height 190
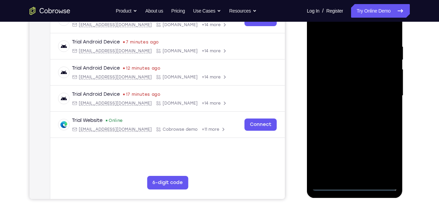
scroll to position [115, 0]
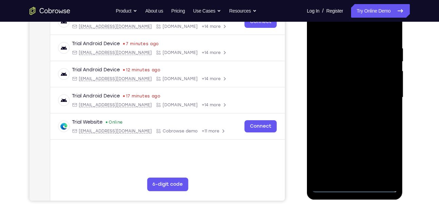
click at [352, 34] on div at bounding box center [354, 97] width 85 height 190
click at [382, 93] on div at bounding box center [354, 97] width 85 height 190
click at [347, 110] on div at bounding box center [354, 97] width 85 height 190
click at [353, 92] on div at bounding box center [354, 97] width 85 height 190
click at [353, 96] on div at bounding box center [354, 97] width 85 height 190
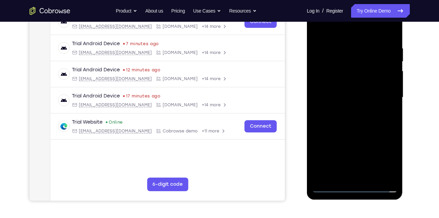
click at [345, 117] on div at bounding box center [354, 97] width 85 height 190
drag, startPoint x: 352, startPoint y: 35, endPoint x: 343, endPoint y: 12, distance: 24.6
click at [343, 12] on div at bounding box center [354, 97] width 85 height 190
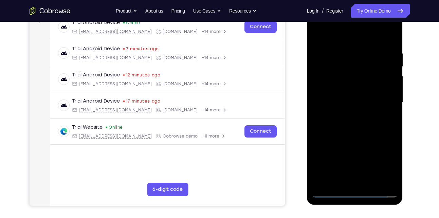
scroll to position [109, 0]
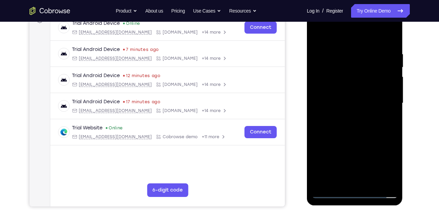
click at [392, 43] on div at bounding box center [354, 103] width 85 height 190
click at [342, 53] on div at bounding box center [354, 103] width 85 height 190
click at [343, 35] on div at bounding box center [354, 103] width 85 height 190
click at [386, 111] on div at bounding box center [354, 103] width 85 height 190
click at [346, 43] on div at bounding box center [354, 103] width 85 height 190
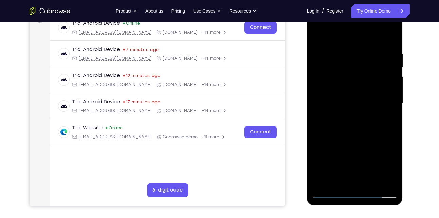
scroll to position [143, 0]
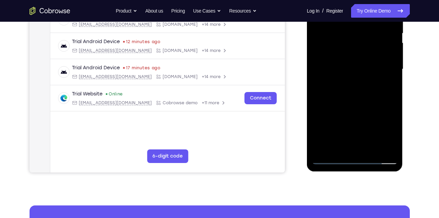
click at [331, 159] on div at bounding box center [354, 69] width 85 height 190
drag, startPoint x: 354, startPoint y: 118, endPoint x: 343, endPoint y: 50, distance: 69.0
click at [343, 50] on div at bounding box center [354, 69] width 85 height 190
drag, startPoint x: 356, startPoint y: 121, endPoint x: 347, endPoint y: 38, distance: 83.3
click at [347, 38] on div at bounding box center [354, 69] width 85 height 190
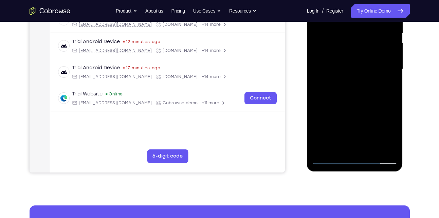
drag, startPoint x: 357, startPoint y: 117, endPoint x: 348, endPoint y: 37, distance: 80.5
click at [348, 37] on div at bounding box center [354, 69] width 85 height 190
drag, startPoint x: 358, startPoint y: 125, endPoint x: 349, endPoint y: 33, distance: 92.7
click at [349, 33] on div at bounding box center [354, 69] width 85 height 190
drag, startPoint x: 357, startPoint y: 126, endPoint x: 347, endPoint y: 30, distance: 95.8
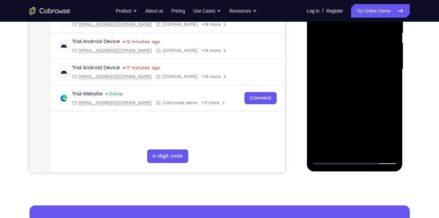
click at [347, 30] on div at bounding box center [354, 69] width 85 height 190
drag, startPoint x: 349, startPoint y: 126, endPoint x: 348, endPoint y: 25, distance: 100.8
click at [348, 25] on div at bounding box center [354, 69] width 85 height 190
drag, startPoint x: 354, startPoint y: 109, endPoint x: 346, endPoint y: 23, distance: 85.9
click at [346, 23] on div at bounding box center [354, 69] width 85 height 190
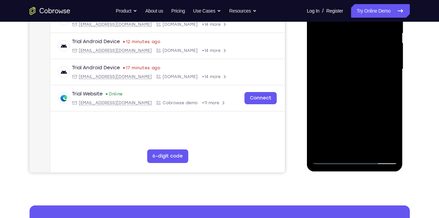
click at [331, 159] on div at bounding box center [354, 69] width 85 height 190
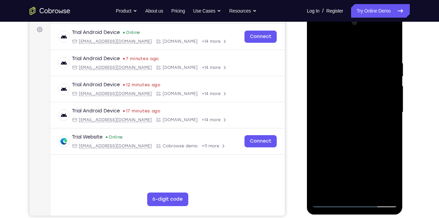
scroll to position [76, 0]
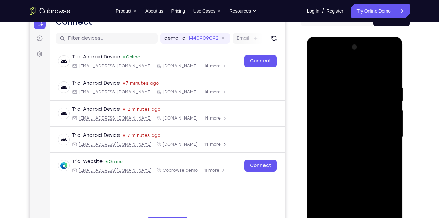
drag, startPoint x: 342, startPoint y: 185, endPoint x: 348, endPoint y: 166, distance: 19.6
click at [348, 166] on div at bounding box center [354, 137] width 85 height 190
click at [382, 139] on div at bounding box center [354, 137] width 85 height 190
click at [358, 79] on div at bounding box center [354, 137] width 85 height 190
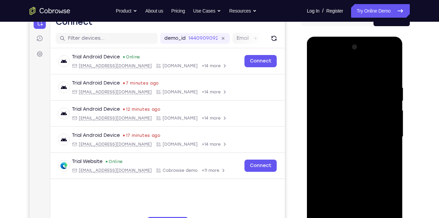
click at [338, 88] on div at bounding box center [354, 137] width 85 height 190
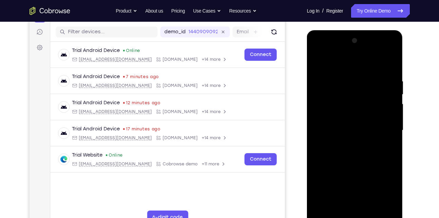
click at [345, 87] on div at bounding box center [354, 130] width 85 height 190
click at [343, 152] on div at bounding box center [354, 130] width 85 height 190
click at [348, 88] on div at bounding box center [354, 130] width 85 height 190
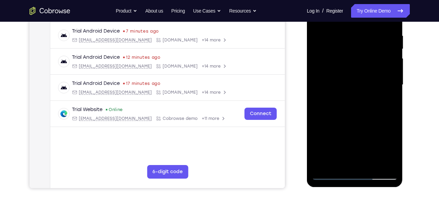
scroll to position [128, 0]
click at [324, 165] on div at bounding box center [354, 84] width 85 height 190
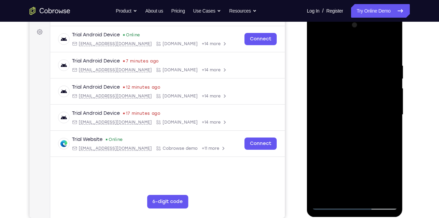
scroll to position [93, 0]
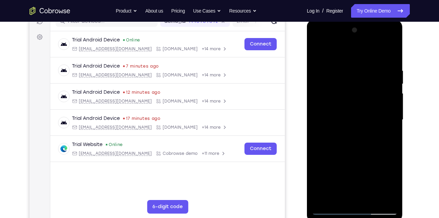
click at [363, 71] on div at bounding box center [354, 120] width 85 height 190
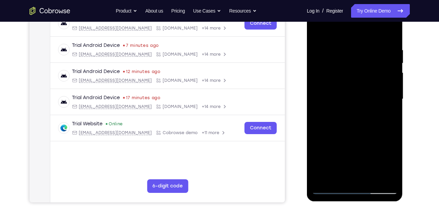
scroll to position [114, 0]
click at [382, 177] on div at bounding box center [354, 99] width 85 height 190
click at [347, 173] on div at bounding box center [354, 99] width 85 height 190
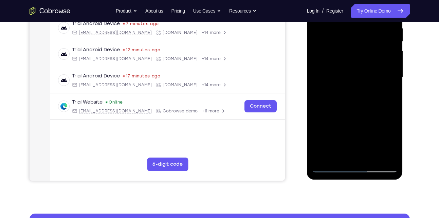
click at [331, 169] on div at bounding box center [354, 77] width 85 height 190
click at [385, 155] on div at bounding box center [354, 77] width 85 height 190
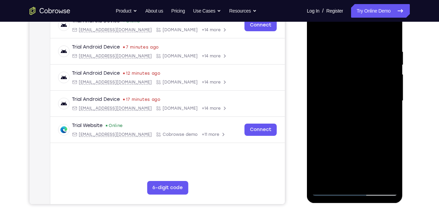
scroll to position [111, 0]
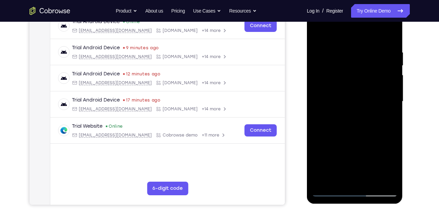
click at [388, 89] on div at bounding box center [354, 101] width 85 height 190
click at [388, 55] on div at bounding box center [354, 101] width 85 height 190
click at [390, 75] on div at bounding box center [354, 101] width 85 height 190
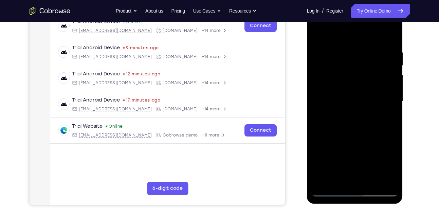
click at [390, 75] on div at bounding box center [354, 101] width 85 height 190
click at [387, 76] on div at bounding box center [354, 101] width 85 height 190
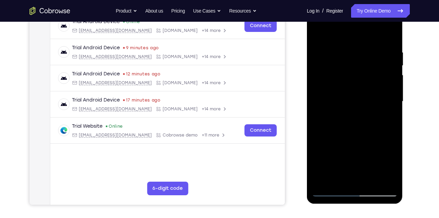
click at [387, 76] on div at bounding box center [354, 101] width 85 height 190
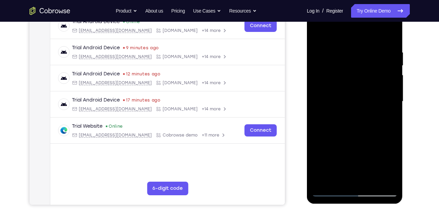
click at [387, 76] on div at bounding box center [354, 101] width 85 height 190
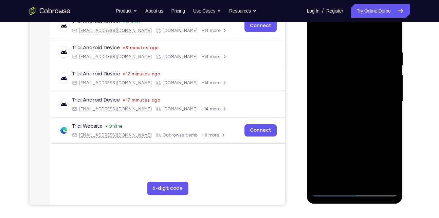
click at [387, 76] on div at bounding box center [354, 101] width 85 height 190
click at [318, 80] on div at bounding box center [354, 101] width 85 height 190
click at [372, 73] on div at bounding box center [354, 101] width 85 height 190
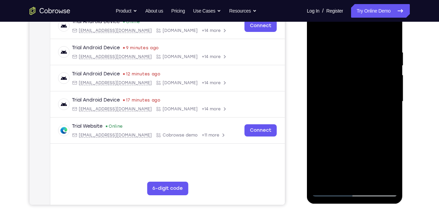
click at [383, 64] on div at bounding box center [354, 101] width 85 height 190
click at [393, 68] on div at bounding box center [354, 101] width 85 height 190
click at [382, 176] on div at bounding box center [354, 101] width 85 height 190
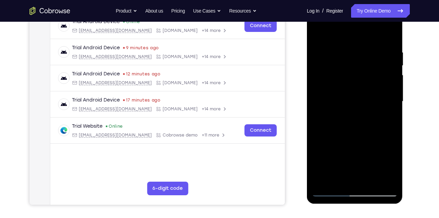
click at [384, 119] on div at bounding box center [354, 101] width 85 height 190
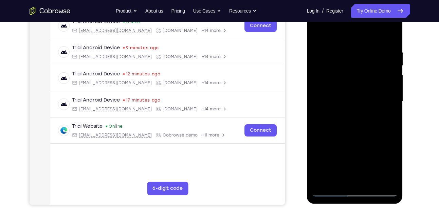
click at [384, 119] on div at bounding box center [354, 101] width 85 height 190
drag, startPoint x: 384, startPoint y: 119, endPoint x: 349, endPoint y: 116, distance: 35.1
click at [349, 116] on div at bounding box center [354, 101] width 85 height 190
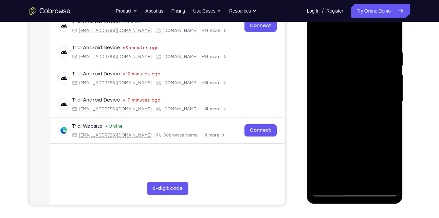
click at [388, 103] on div at bounding box center [354, 101] width 85 height 190
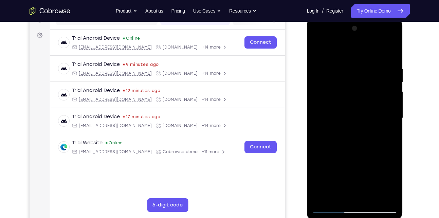
scroll to position [94, 0]
click at [388, 51] on div at bounding box center [354, 118] width 85 height 190
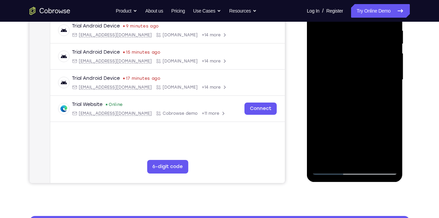
scroll to position [134, 0]
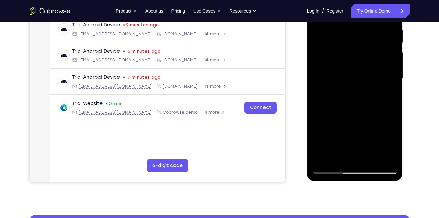
drag, startPoint x: 367, startPoint y: 23, endPoint x: 366, endPoint y: 165, distance: 141.8
click at [366, 165] on div at bounding box center [354, 79] width 85 height 190
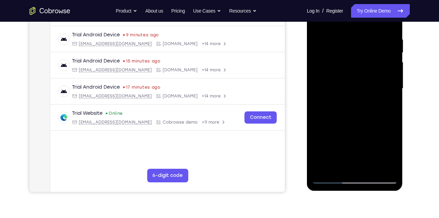
scroll to position [123, 0]
click at [369, 169] on div at bounding box center [354, 89] width 85 height 190
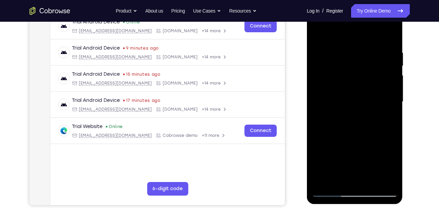
scroll to position [110, 0]
click at [348, 135] on div at bounding box center [354, 102] width 85 height 190
click at [320, 33] on div at bounding box center [354, 102] width 85 height 190
click at [348, 40] on div at bounding box center [354, 102] width 85 height 190
click at [381, 177] on div at bounding box center [354, 102] width 85 height 190
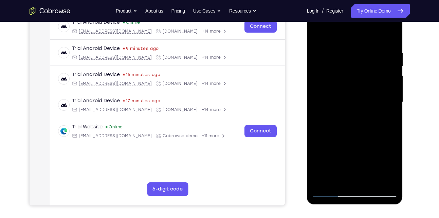
click at [381, 106] on div at bounding box center [354, 102] width 85 height 190
click at [319, 95] on div at bounding box center [354, 102] width 85 height 190
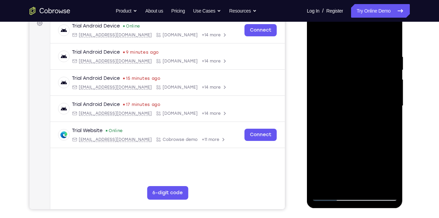
scroll to position [106, 0]
click at [336, 43] on div at bounding box center [354, 106] width 85 height 190
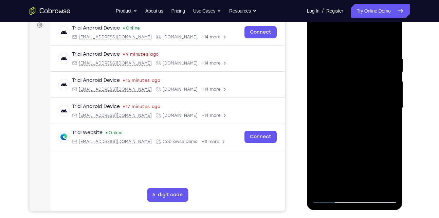
scroll to position [97, 0]
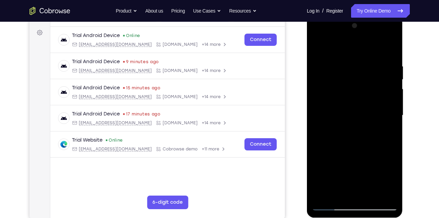
click at [378, 87] on div at bounding box center [354, 115] width 85 height 190
click at [378, 85] on div at bounding box center [354, 115] width 85 height 190
click at [318, 91] on div at bounding box center [354, 115] width 85 height 190
click at [353, 112] on div at bounding box center [354, 115] width 85 height 190
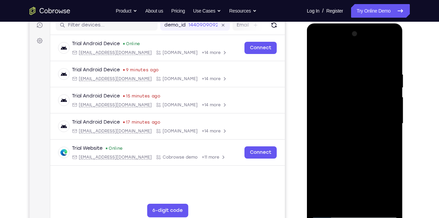
scroll to position [88, 0]
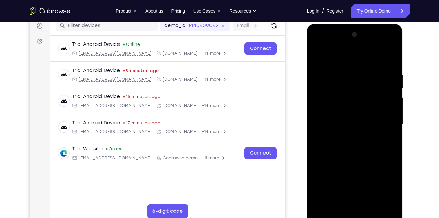
click at [353, 112] on div at bounding box center [354, 124] width 85 height 190
click at [319, 55] on div at bounding box center [354, 124] width 85 height 190
click at [382, 155] on div at bounding box center [354, 124] width 85 height 190
click at [368, 66] on div at bounding box center [354, 124] width 85 height 190
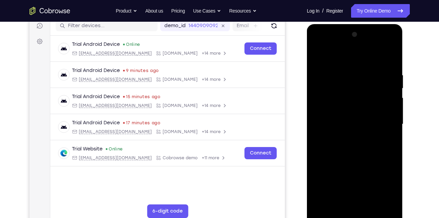
click at [339, 75] on div at bounding box center [354, 124] width 85 height 190
drag, startPoint x: 355, startPoint y: 155, endPoint x: 352, endPoint y: 115, distance: 39.5
click at [352, 115] on div at bounding box center [354, 124] width 85 height 190
drag, startPoint x: 355, startPoint y: 140, endPoint x: 352, endPoint y: 79, distance: 60.8
click at [352, 79] on div at bounding box center [354, 124] width 85 height 190
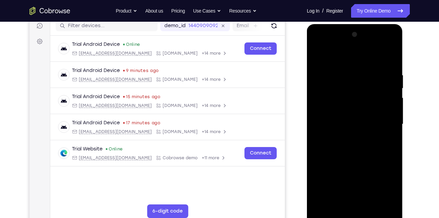
click at [352, 83] on div at bounding box center [354, 124] width 85 height 190
click at [392, 144] on div at bounding box center [354, 124] width 85 height 190
click at [368, 201] on div at bounding box center [354, 124] width 85 height 190
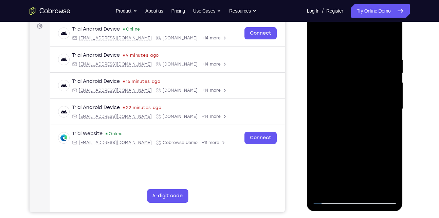
click at [329, 195] on div at bounding box center [354, 109] width 85 height 190
click at [332, 197] on div at bounding box center [354, 109] width 85 height 190
click at [389, 189] on div at bounding box center [354, 109] width 85 height 190
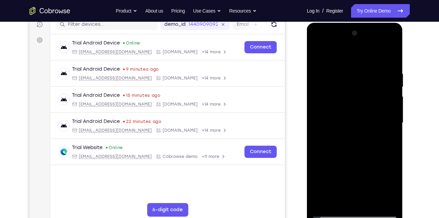
scroll to position [57, 0]
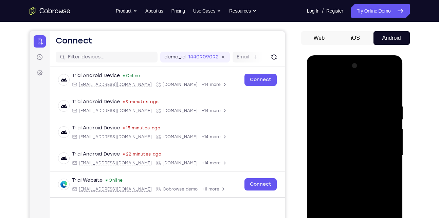
click at [354, 150] on div at bounding box center [354, 155] width 85 height 190
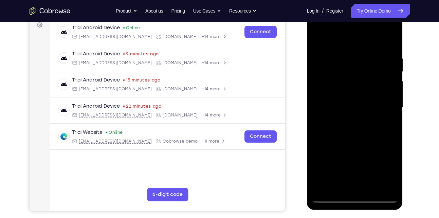
scroll to position [89, 0]
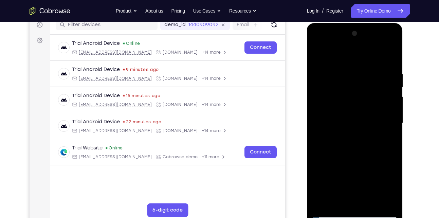
drag, startPoint x: 348, startPoint y: 81, endPoint x: 352, endPoint y: 161, distance: 80.8
click at [352, 161] on div at bounding box center [354, 123] width 85 height 190
click at [345, 62] on div at bounding box center [354, 123] width 85 height 190
click at [337, 73] on div at bounding box center [354, 123] width 85 height 190
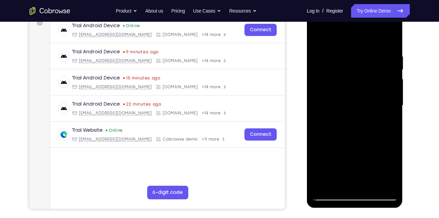
scroll to position [107, 0]
click at [329, 195] on div at bounding box center [354, 105] width 85 height 190
